Goal: Task Accomplishment & Management: Manage account settings

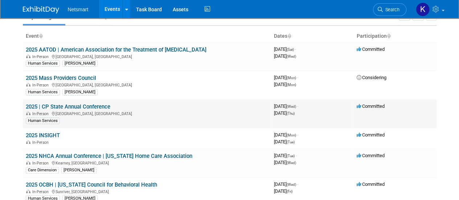
scroll to position [73, 0]
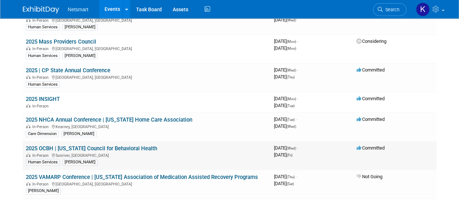
click at [83, 152] on div "In-Person Sunriver, OR" at bounding box center [147, 155] width 242 height 6
click at [83, 149] on link "2025 OCBH | [US_STATE] Council for Behavioral Health" at bounding box center [91, 148] width 131 height 7
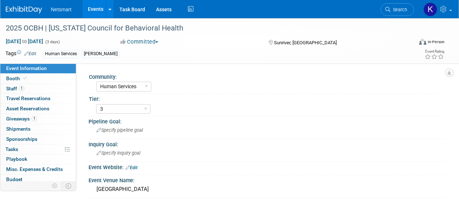
select select "Human Services"
select select "3"
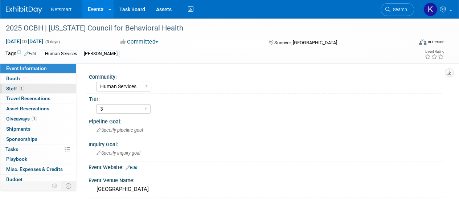
click at [37, 86] on link "1 Staff 1" at bounding box center [37, 89] width 75 height 10
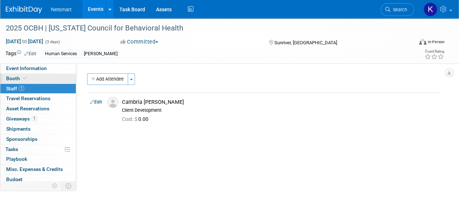
click at [42, 79] on link "Booth" at bounding box center [37, 79] width 75 height 10
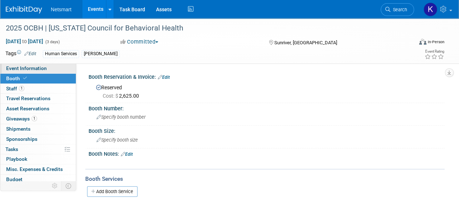
click at [39, 69] on span "Event Information" at bounding box center [26, 68] width 41 height 6
select select "Human Services"
select select "3"
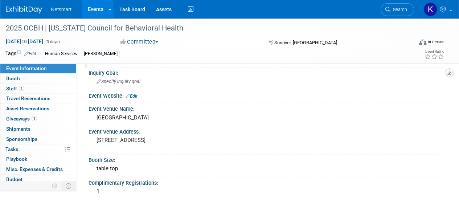
scroll to position [73, 0]
click at [123, 119] on div "[GEOGRAPHIC_DATA]" at bounding box center [266, 116] width 345 height 11
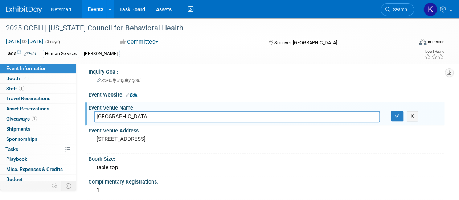
click at [123, 119] on input "[GEOGRAPHIC_DATA]" at bounding box center [237, 116] width 286 height 11
click at [401, 113] on button "button" at bounding box center [397, 116] width 13 height 10
